Goal: Information Seeking & Learning: Check status

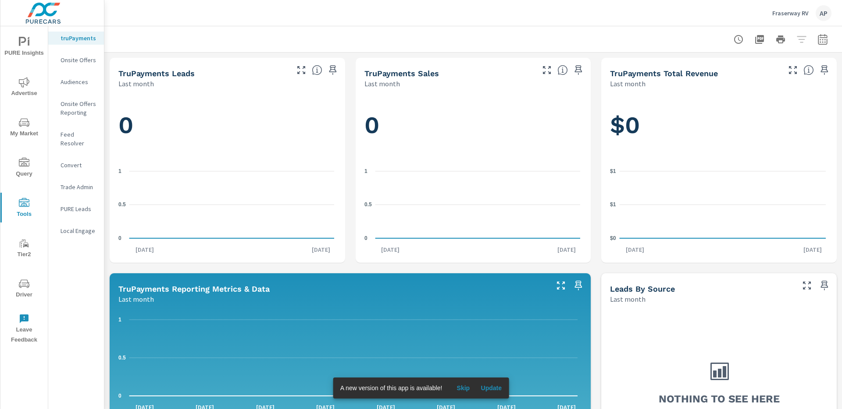
click at [28, 89] on span "Advertise" at bounding box center [24, 87] width 42 height 21
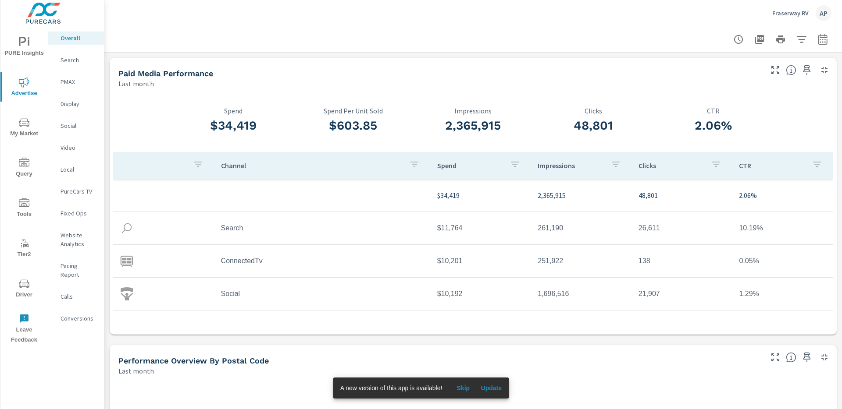
click at [94, 65] on div "Search" at bounding box center [76, 59] width 56 height 13
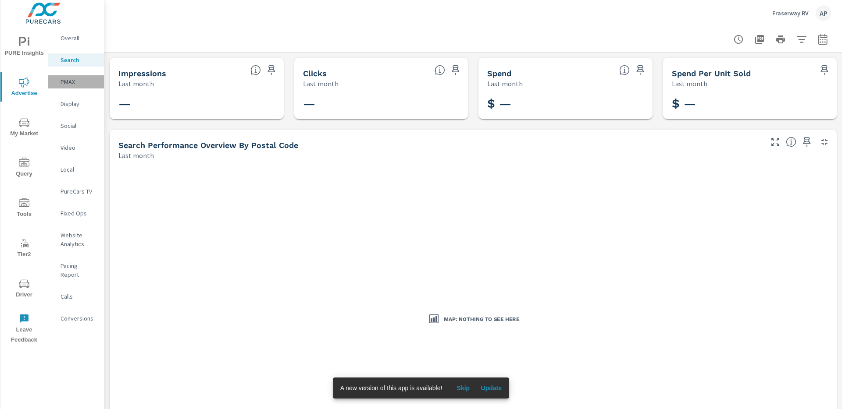
click at [74, 80] on p "PMAX" at bounding box center [78, 82] width 36 height 9
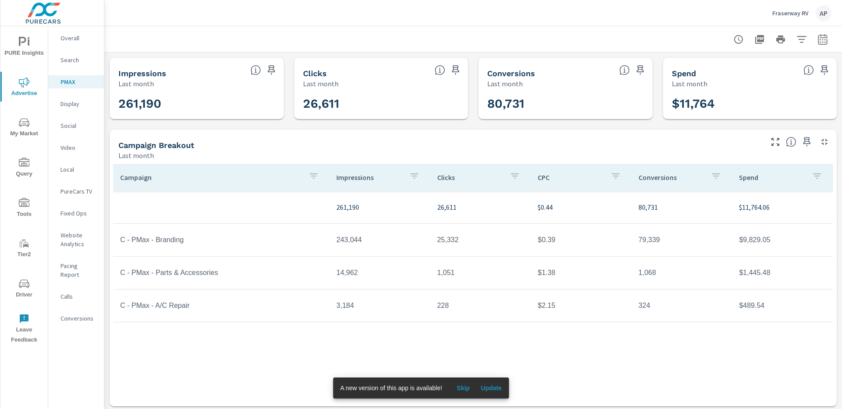
scroll to position [3, 0]
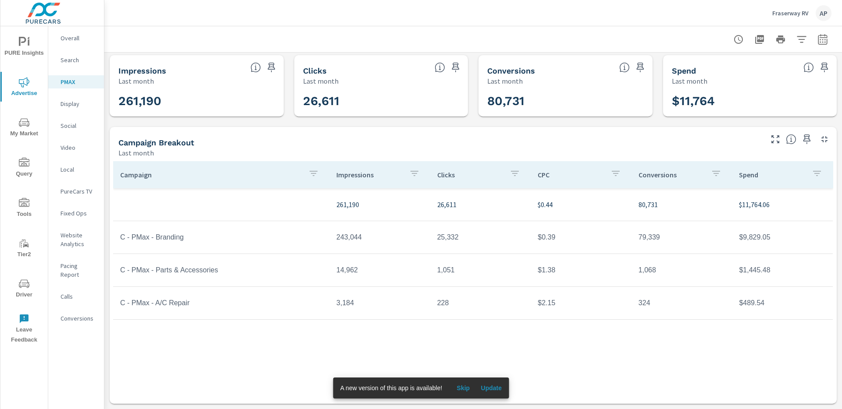
click at [673, 178] on p "Conversions" at bounding box center [671, 175] width 66 height 9
click at [704, 174] on icon "button" at bounding box center [705, 173] width 11 height 11
click at [704, 174] on div at bounding box center [421, 204] width 842 height 409
click at [70, 312] on div "Conversions" at bounding box center [76, 318] width 56 height 13
